Goal: Task Accomplishment & Management: Manage account settings

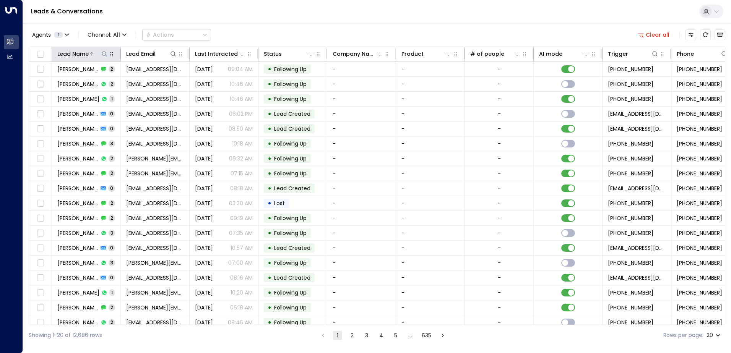
click at [104, 54] on icon at bounding box center [104, 54] width 6 height 6
type input "**********"
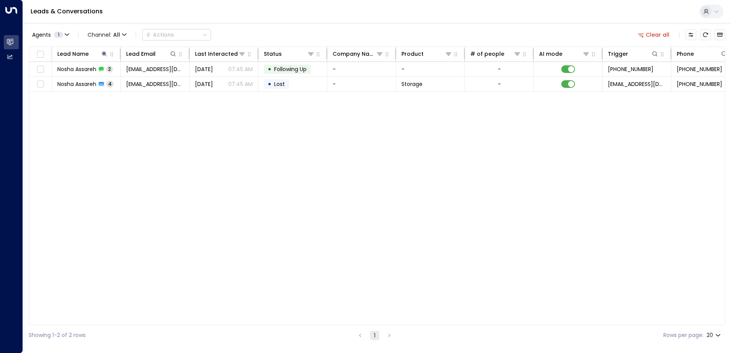
click at [172, 140] on div "Lead Name Lead Email Last Interacted Status Company Name Product # of people AI…" at bounding box center [377, 186] width 696 height 279
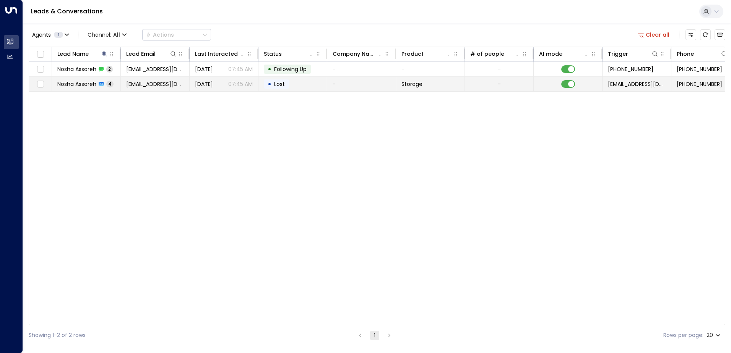
click at [177, 79] on td "[EMAIL_ADDRESS][DOMAIN_NAME]" at bounding box center [155, 84] width 69 height 15
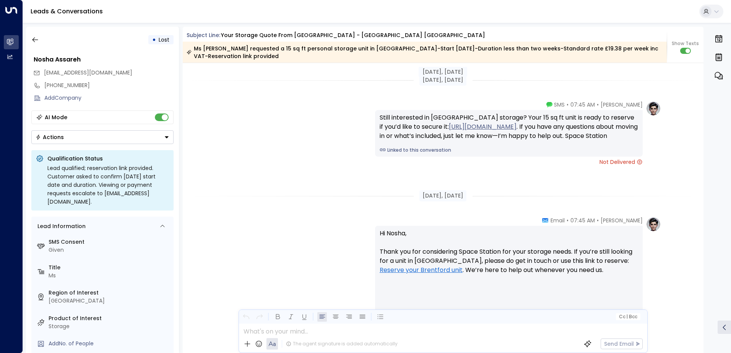
scroll to position [1179, 0]
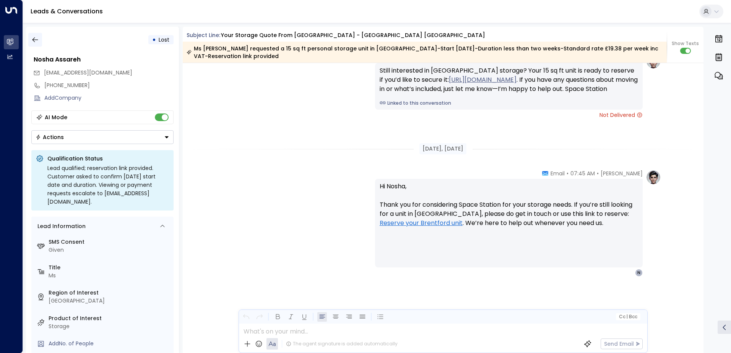
click at [39, 42] on button "button" at bounding box center [35, 40] width 14 height 14
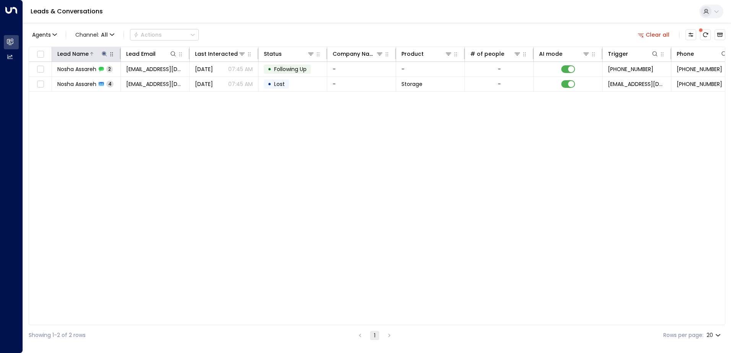
click at [106, 57] on button at bounding box center [105, 54] width 8 height 8
click at [154, 80] on icon "button" at bounding box center [152, 82] width 6 height 6
click at [152, 82] on input "text" at bounding box center [104, 82] width 105 height 14
paste input "**********"
type input "**********"
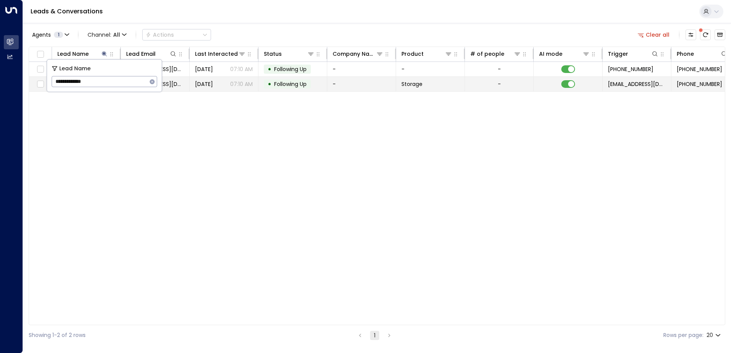
click at [263, 79] on td "• Following Up" at bounding box center [292, 84] width 69 height 15
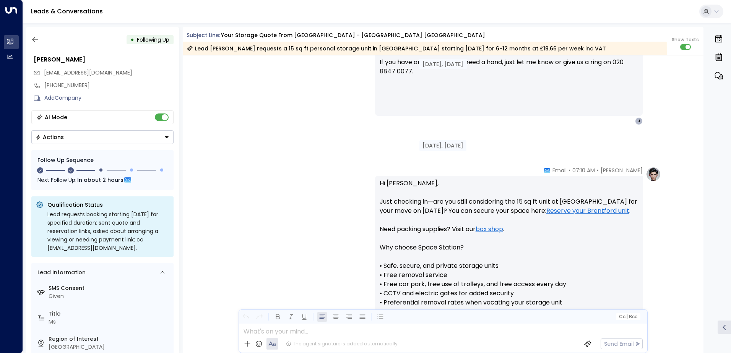
scroll to position [297, 0]
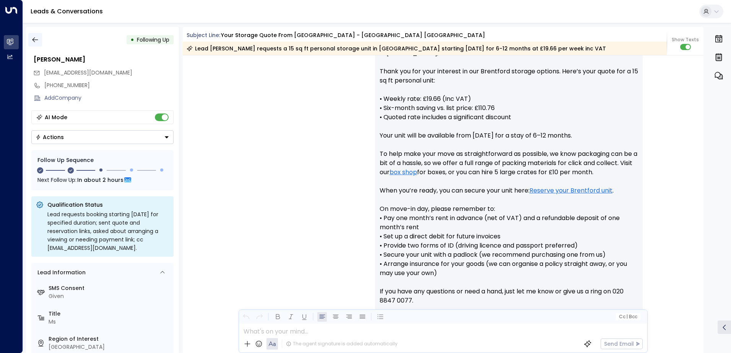
click at [41, 40] on button "button" at bounding box center [35, 40] width 14 height 14
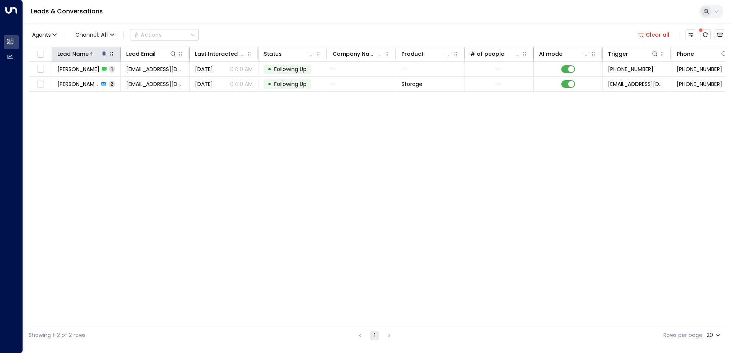
drag, startPoint x: 104, startPoint y: 52, endPoint x: 105, endPoint y: 57, distance: 5.7
click at [105, 52] on icon at bounding box center [104, 54] width 6 height 6
click at [152, 81] on icon "button" at bounding box center [152, 81] width 5 height 5
click at [136, 82] on input "text" at bounding box center [104, 82] width 105 height 14
paste input "**********"
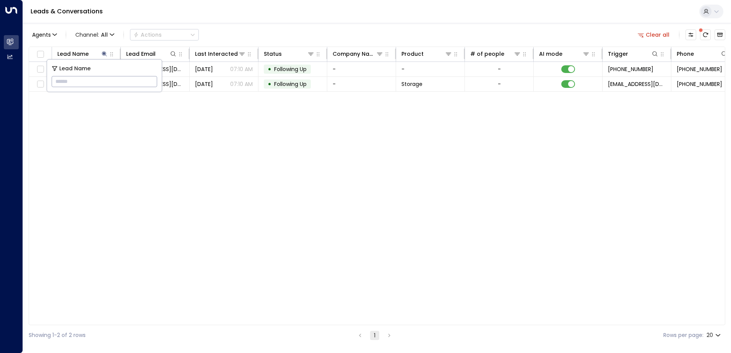
type input "**********"
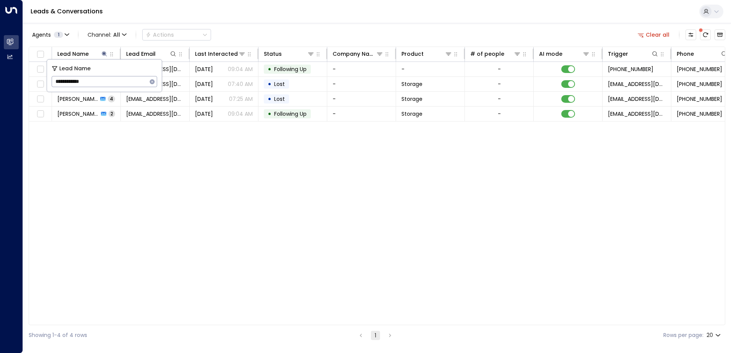
click at [129, 164] on div "Lead Name Lead Email Last Interacted Status Company Name Product # of people AI…" at bounding box center [377, 186] width 696 height 279
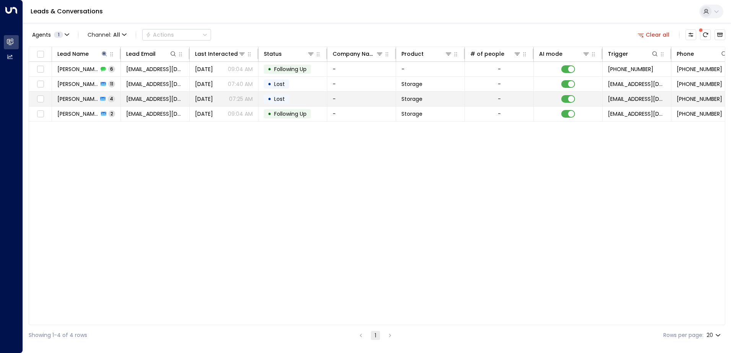
click at [113, 97] on td "[PERSON_NAME] 4" at bounding box center [86, 99] width 69 height 15
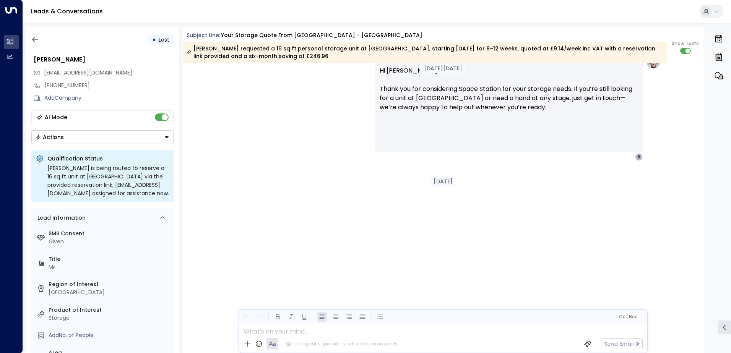
scroll to position [1631, 0]
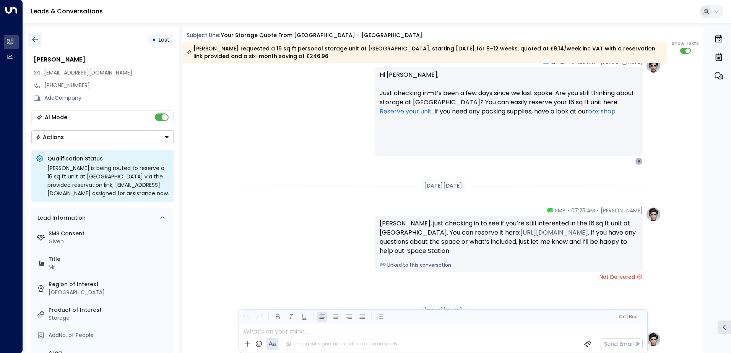
click at [36, 45] on button "button" at bounding box center [35, 40] width 14 height 14
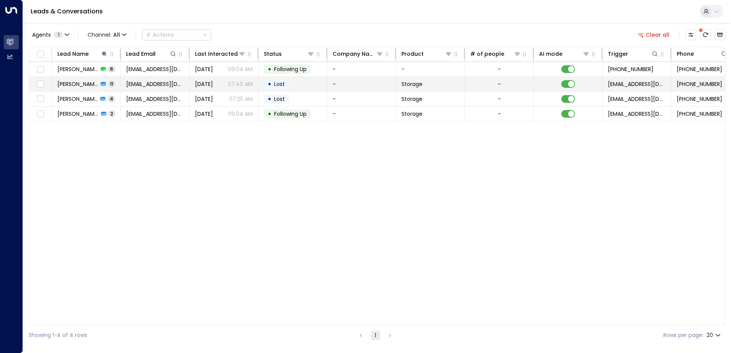
click at [74, 88] on td "[PERSON_NAME] 11" at bounding box center [86, 84] width 69 height 15
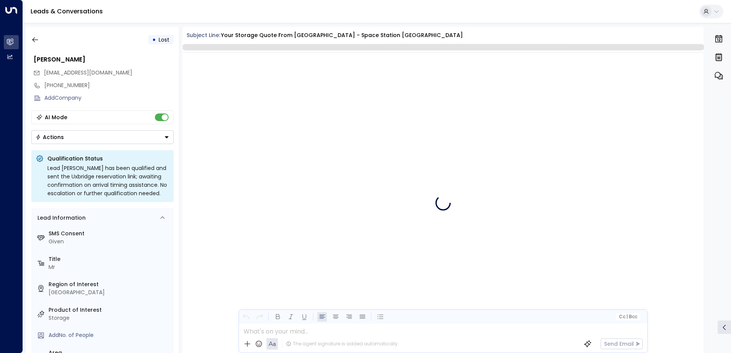
scroll to position [5194, 0]
